Goal: Task Accomplishment & Management: Manage account settings

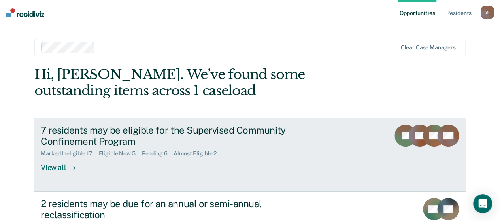
click at [57, 169] on div "View all" at bounding box center [63, 164] width 44 height 15
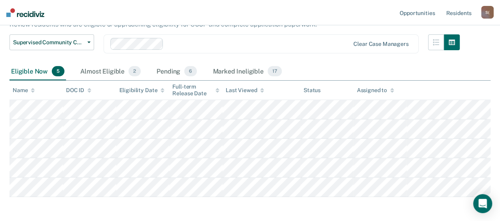
scroll to position [112, 0]
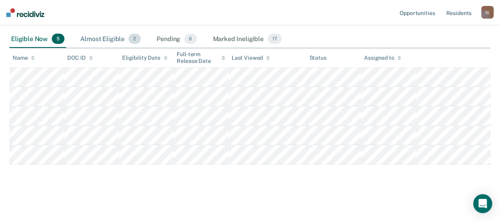
click at [110, 39] on div "Almost Eligible 2" at bounding box center [111, 38] width 64 height 17
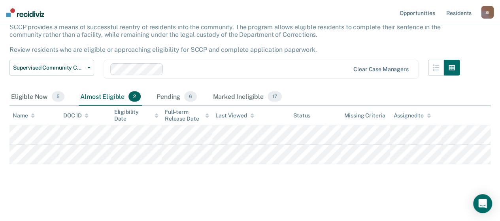
scroll to position [74, 0]
click at [176, 88] on div "Pending 6" at bounding box center [177, 96] width 44 height 17
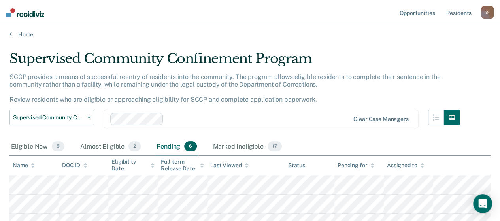
scroll to position [0, 0]
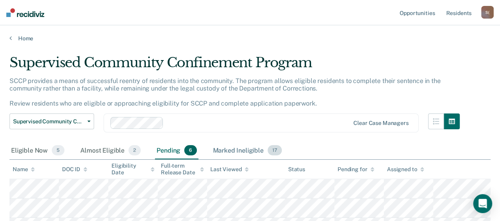
click at [250, 152] on div "Marked Ineligible 17" at bounding box center [247, 150] width 72 height 17
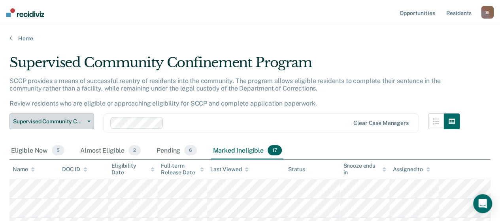
click at [92, 121] on button "Supervised Community Confinement Program" at bounding box center [51, 122] width 85 height 16
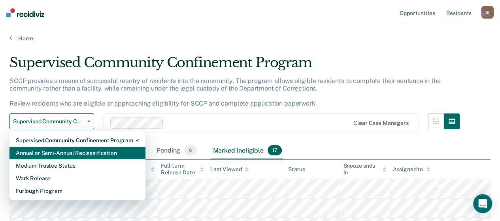
click at [84, 152] on div "Annual or Semi-Annual Reclassification" at bounding box center [77, 153] width 123 height 13
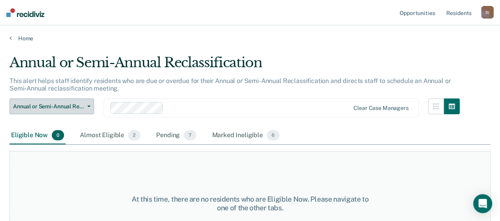
click at [90, 106] on icon "button" at bounding box center [88, 107] width 3 height 2
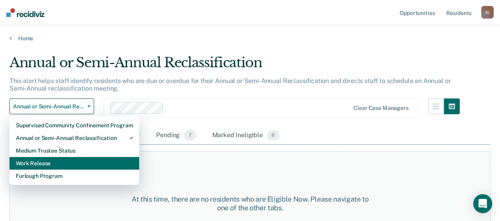
click at [46, 161] on div "Work Release" at bounding box center [74, 163] width 117 height 13
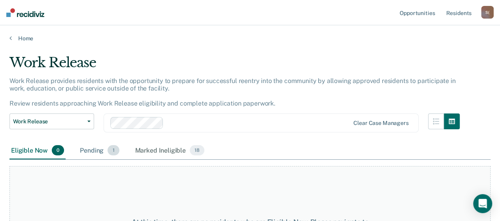
click at [94, 151] on div "Pending 1" at bounding box center [99, 150] width 42 height 17
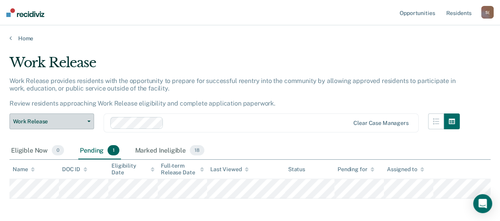
click at [85, 121] on span "button" at bounding box center [87, 122] width 6 height 2
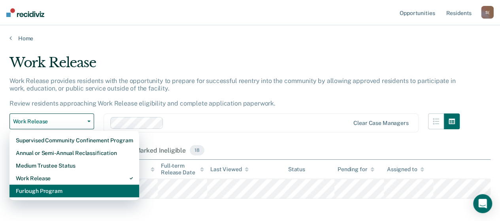
click at [56, 192] on div "Furlough Program" at bounding box center [74, 191] width 117 height 13
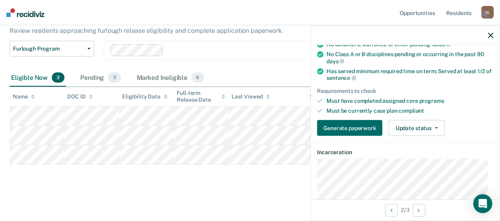
scroll to position [158, 0]
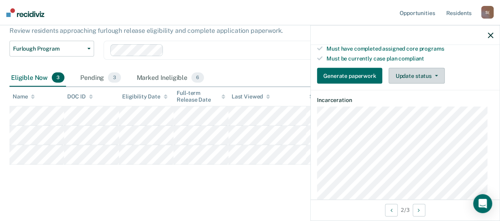
click at [435, 75] on icon "button" at bounding box center [436, 76] width 3 height 2
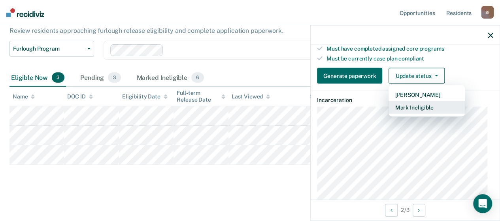
click at [421, 107] on button "Mark Ineligible" at bounding box center [427, 107] width 76 height 13
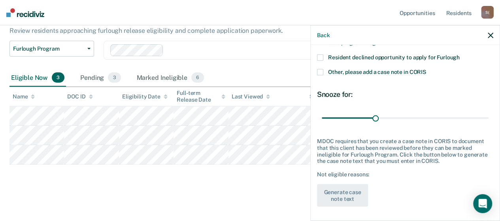
click at [320, 56] on span at bounding box center [320, 58] width 6 height 6
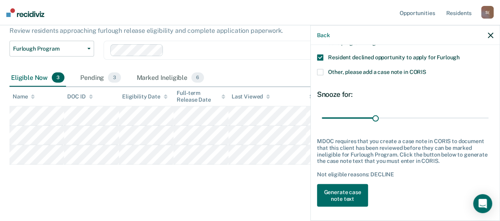
click at [324, 72] on label "Other, please add a case note in CORIS" at bounding box center [405, 73] width 176 height 8
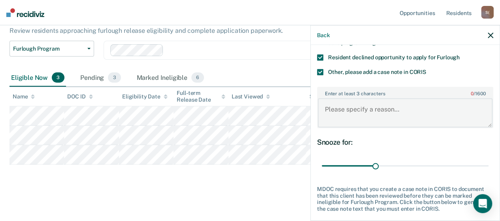
click at [380, 110] on textarea "Enter at least 3 characters 0 / 1600" at bounding box center [405, 112] width 175 height 29
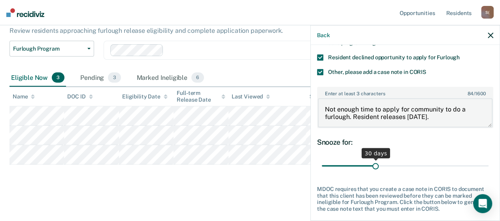
type textarea "Not enough time to apply for community to do a furlough. Resident releases [DAT…"
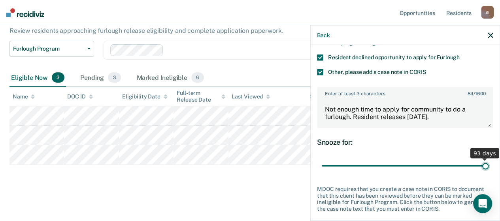
drag, startPoint x: 374, startPoint y: 166, endPoint x: 497, endPoint y: 169, distance: 122.7
type input "93"
click at [489, 169] on input "range" at bounding box center [405, 166] width 167 height 14
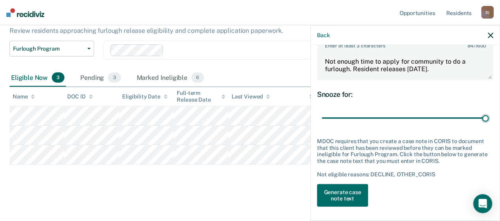
scroll to position [137, 0]
click at [357, 191] on button "Generate case note text" at bounding box center [342, 195] width 51 height 23
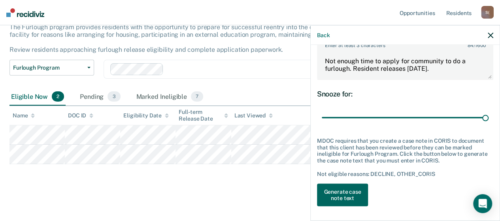
scroll to position [53, 0]
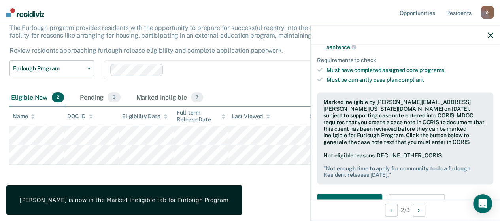
click at [489, 34] on icon "button" at bounding box center [491, 35] width 6 height 6
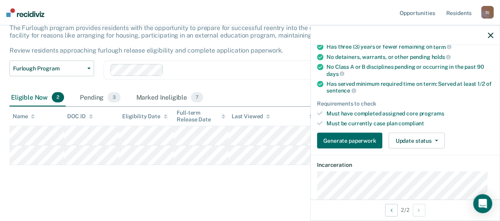
scroll to position [158, 0]
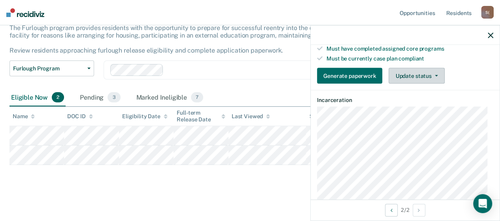
click at [437, 72] on button "Update status" at bounding box center [417, 76] width 56 height 16
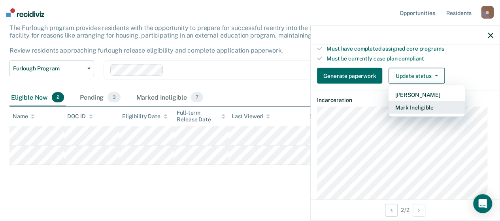
click at [419, 105] on button "Mark Ineligible" at bounding box center [427, 107] width 76 height 13
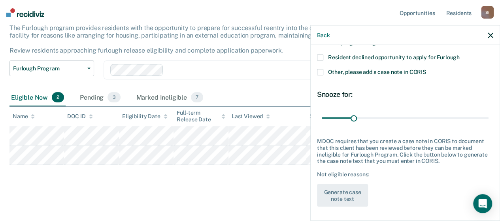
scroll to position [49, 0]
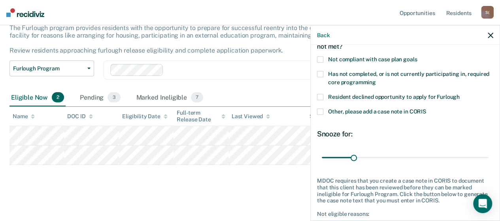
drag, startPoint x: 322, startPoint y: 94, endPoint x: 322, endPoint y: 99, distance: 4.4
click at [322, 94] on span at bounding box center [320, 97] width 6 height 6
click at [323, 110] on label "Other, please add a case note in CORIS" at bounding box center [405, 113] width 176 height 8
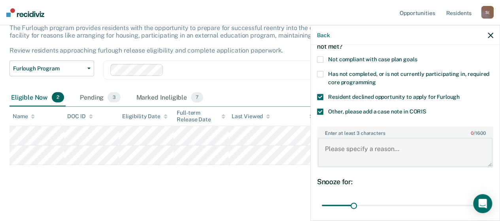
click at [378, 150] on textarea "Enter at least 3 characters 0 / 1600" at bounding box center [405, 152] width 175 height 29
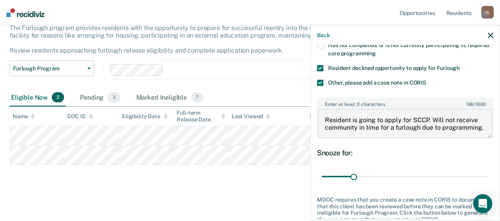
scroll to position [89, 0]
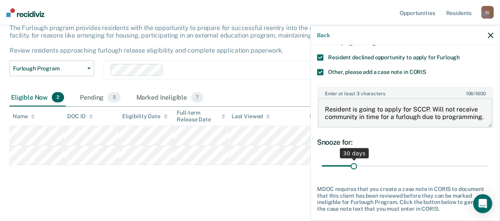
type textarea "Resident is going to apply for SCCP. Will not receive community in time for a f…"
drag, startPoint x: 352, startPoint y: 163, endPoint x: 495, endPoint y: 173, distance: 143.1
type input "163"
click at [489, 172] on input "range" at bounding box center [405, 166] width 167 height 14
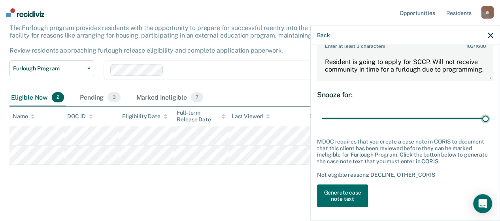
scroll to position [137, 0]
click at [355, 189] on button "Generate case note text" at bounding box center [342, 195] width 51 height 23
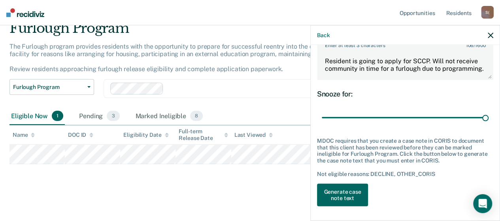
scroll to position [34, 0]
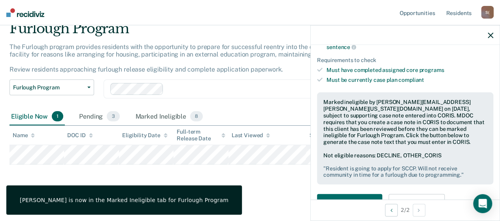
click at [488, 36] on icon "button" at bounding box center [491, 35] width 6 height 6
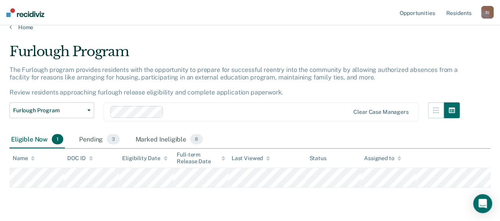
scroll to position [0, 0]
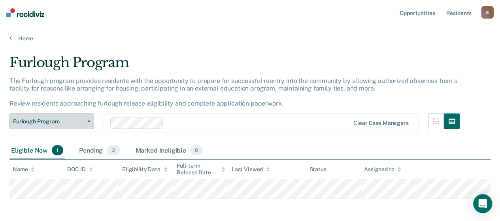
click at [89, 122] on icon "button" at bounding box center [88, 122] width 3 height 2
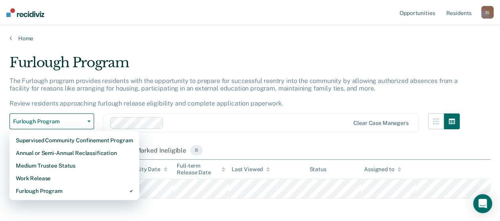
click at [299, 61] on div "Furlough Program" at bounding box center [234, 66] width 451 height 23
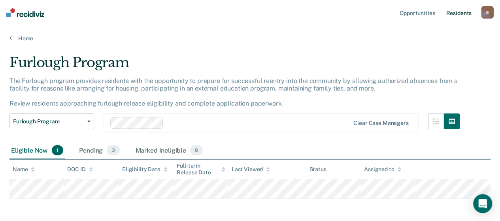
click at [462, 14] on link "Resident s" at bounding box center [459, 12] width 29 height 25
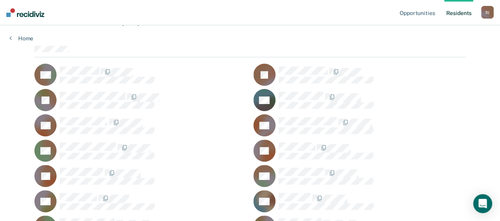
scroll to position [40, 0]
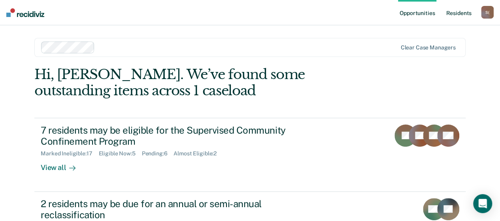
click at [457, 14] on link "Resident s" at bounding box center [459, 12] width 29 height 25
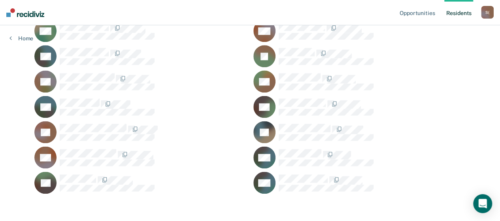
scroll to position [482, 0]
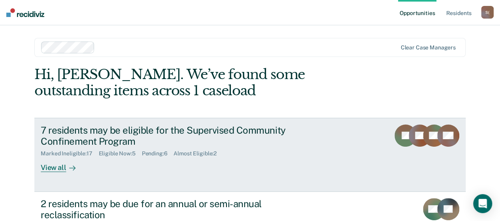
click at [61, 167] on div "View all" at bounding box center [63, 164] width 44 height 15
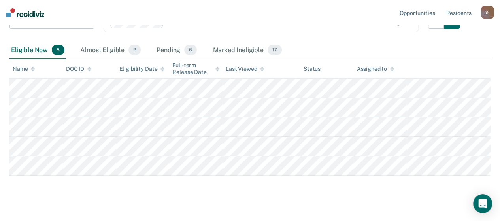
scroll to position [112, 0]
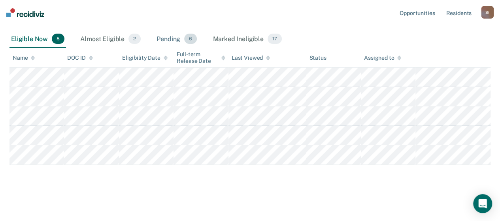
click at [168, 41] on div "Pending 6" at bounding box center [177, 38] width 44 height 17
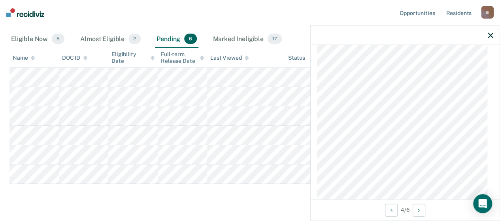
scroll to position [514, 0]
click at [490, 34] on icon "button" at bounding box center [491, 35] width 6 height 6
